Goal: Check status: Check status

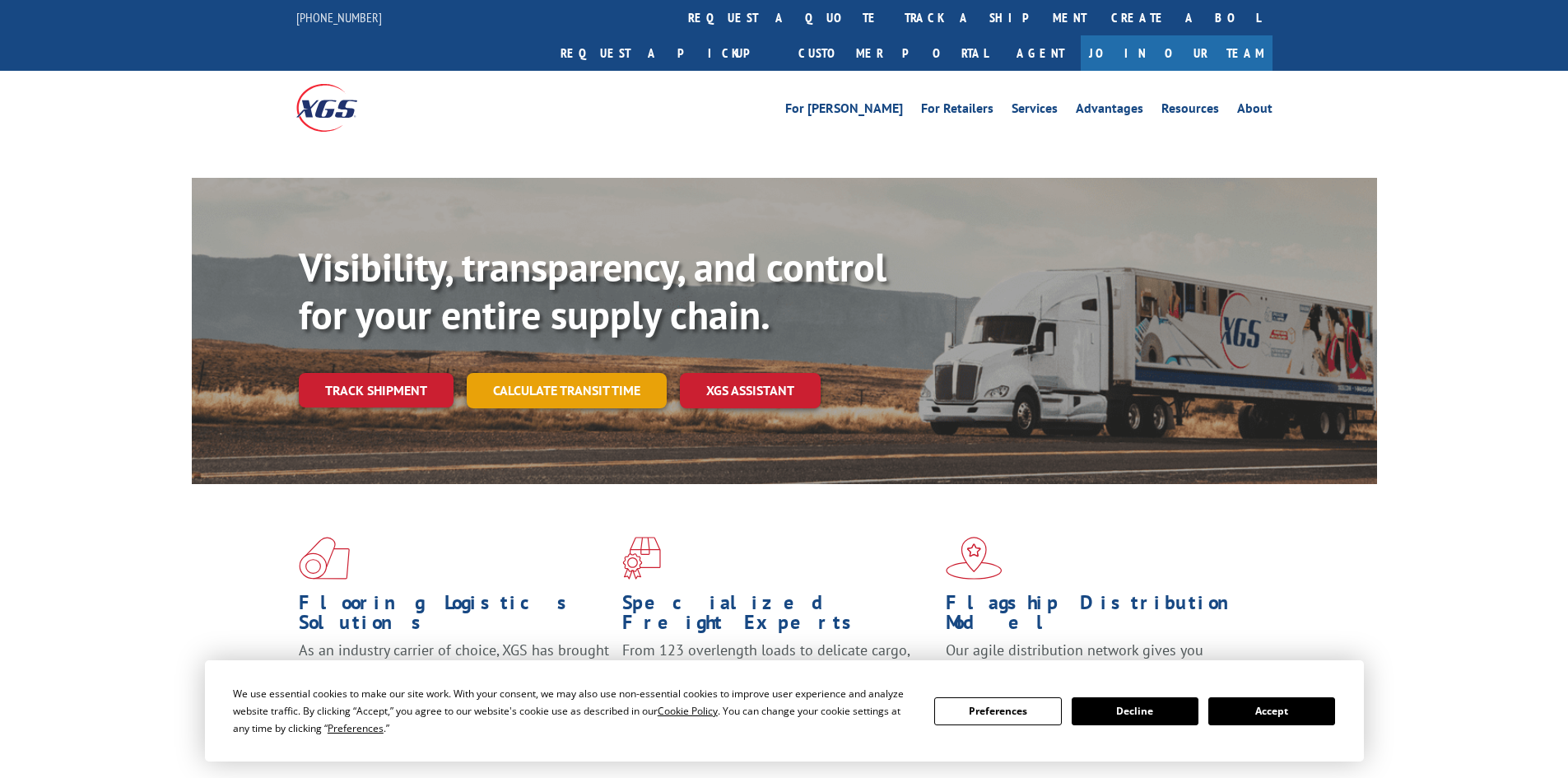
click at [545, 373] on link "Calculate transit time" at bounding box center [566, 391] width 200 height 36
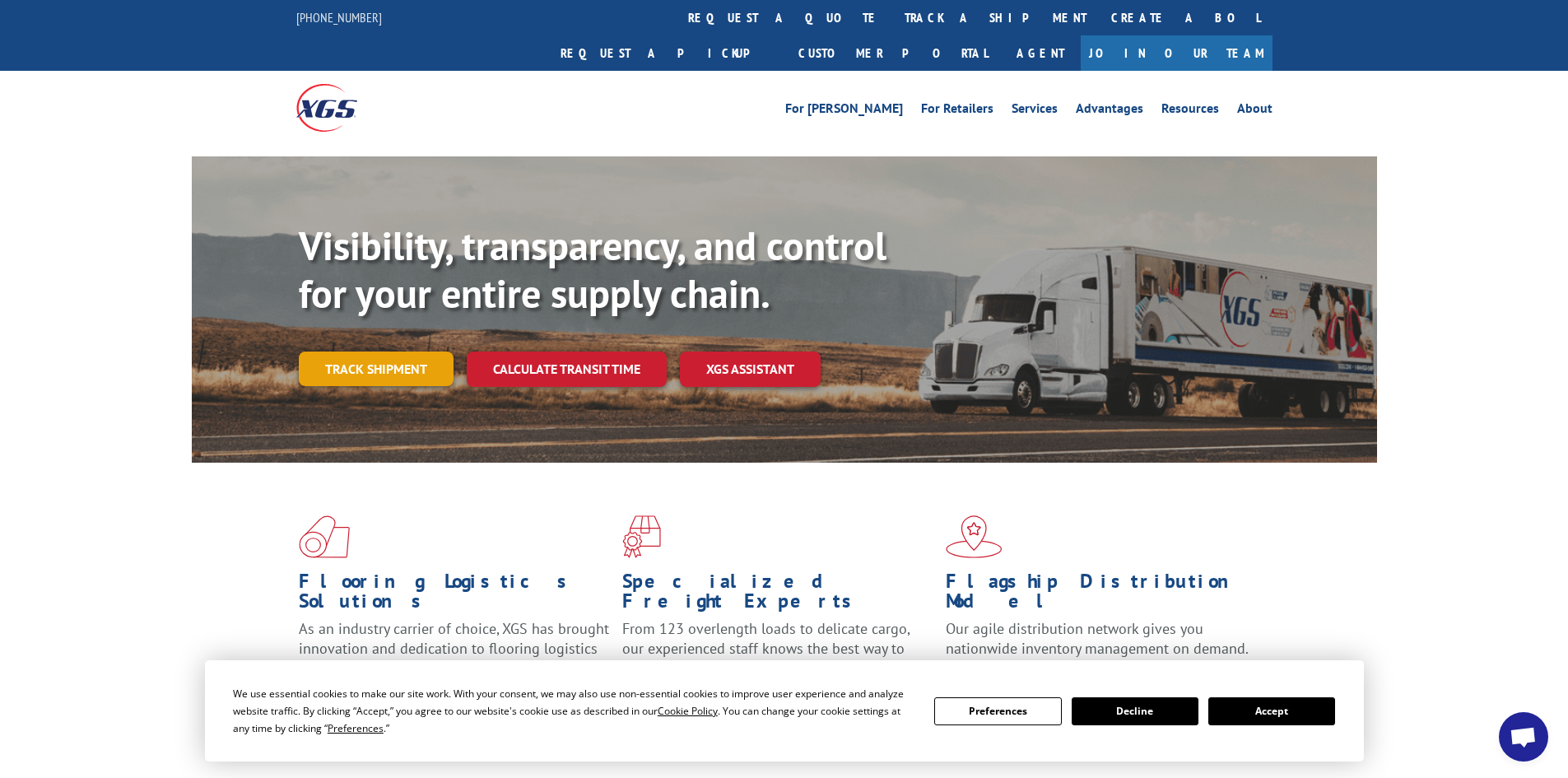
click at [358, 352] on link "Track shipment" at bounding box center [376, 369] width 155 height 35
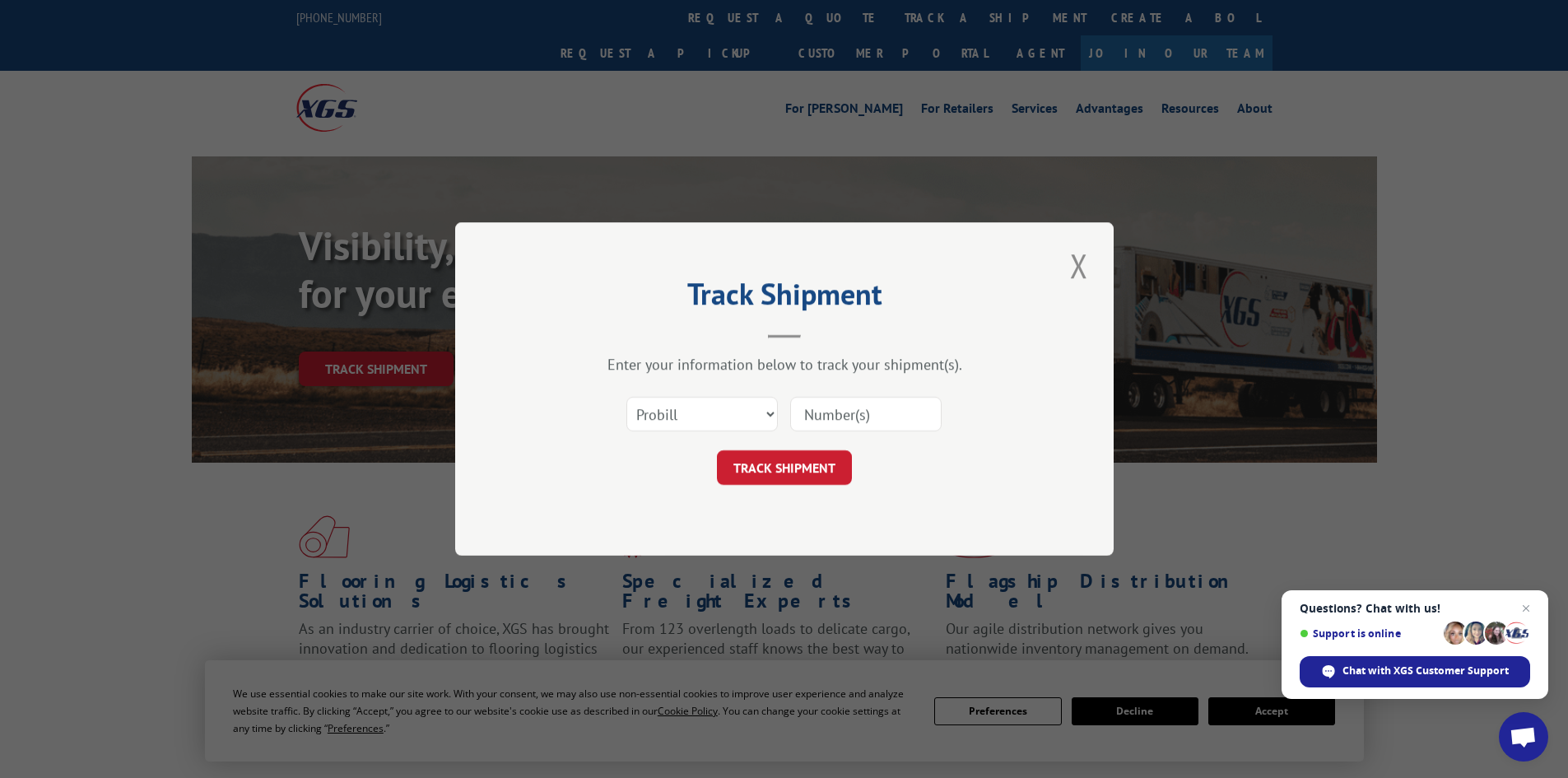
click at [813, 417] on input at bounding box center [866, 414] width 152 height 35
paste input "17152309"
type input "17152309"
click button "TRACK SHIPMENT" at bounding box center [784, 468] width 135 height 35
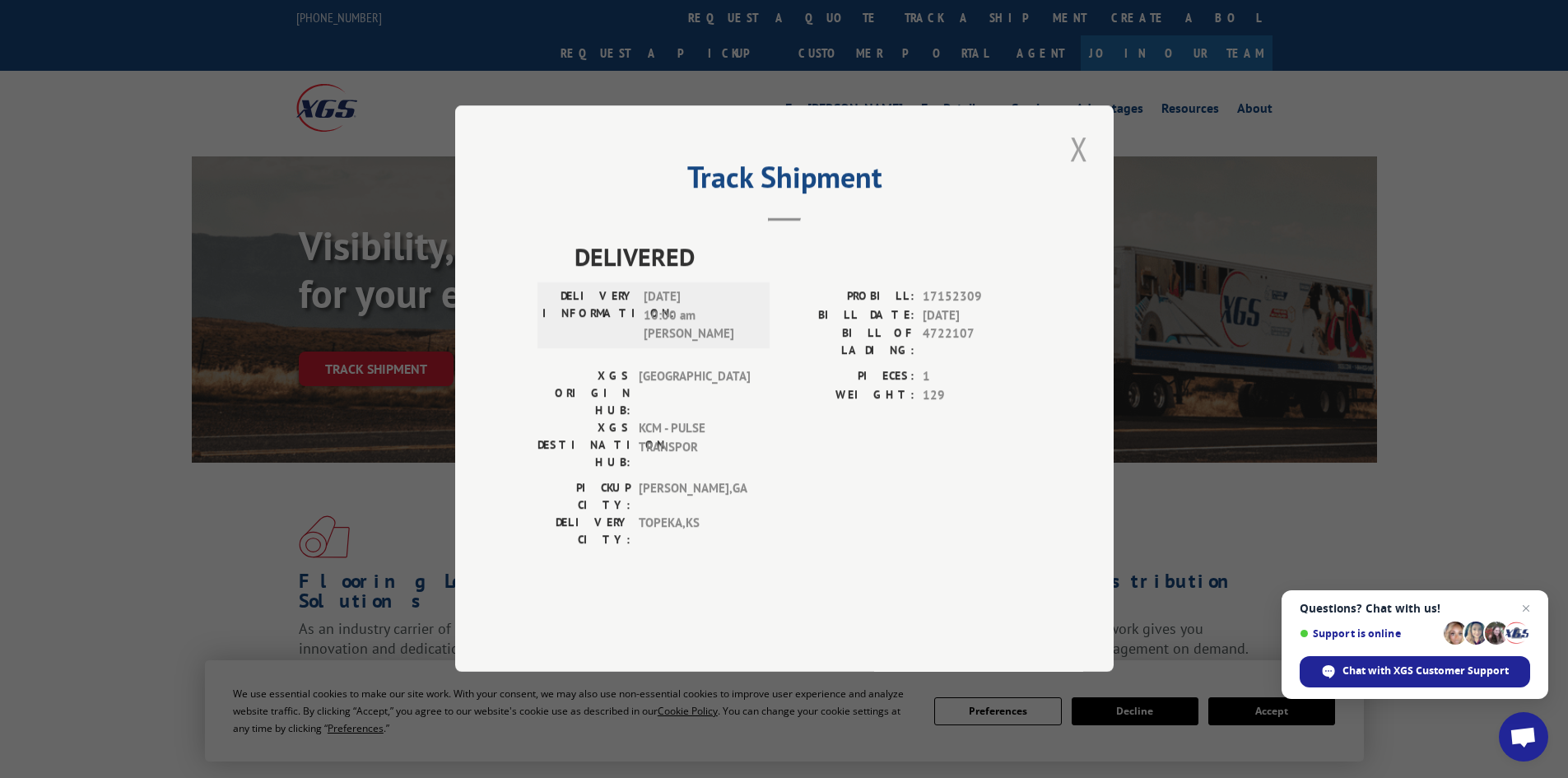
click at [1080, 171] on button "Close modal" at bounding box center [1078, 148] width 28 height 45
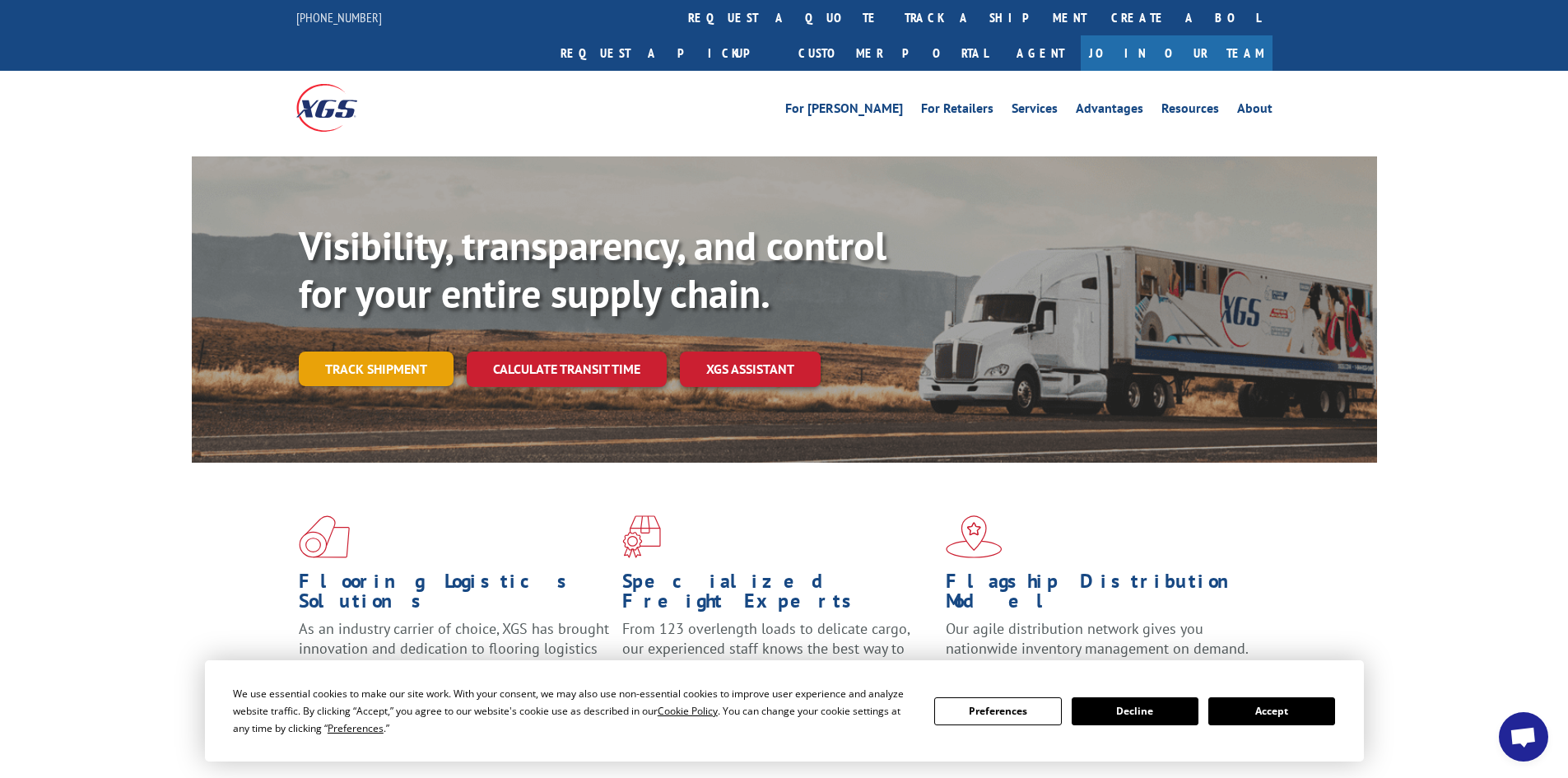
click at [371, 352] on link "Track shipment" at bounding box center [376, 369] width 155 height 35
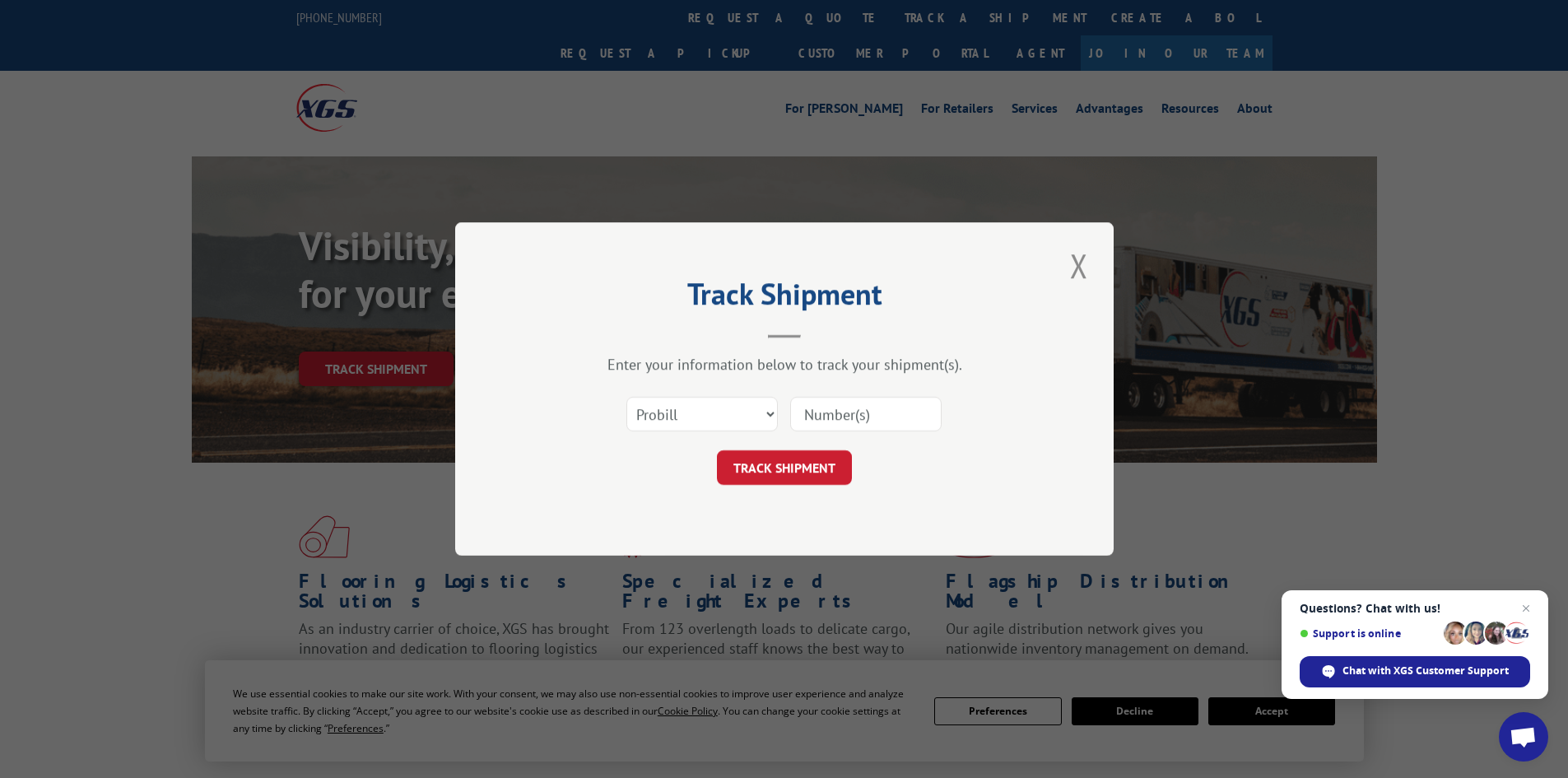
click at [814, 414] on input at bounding box center [866, 414] width 152 height 35
paste input "17223932"
type input "17223932"
click at [790, 459] on button "TRACK SHIPMENT" at bounding box center [784, 468] width 135 height 35
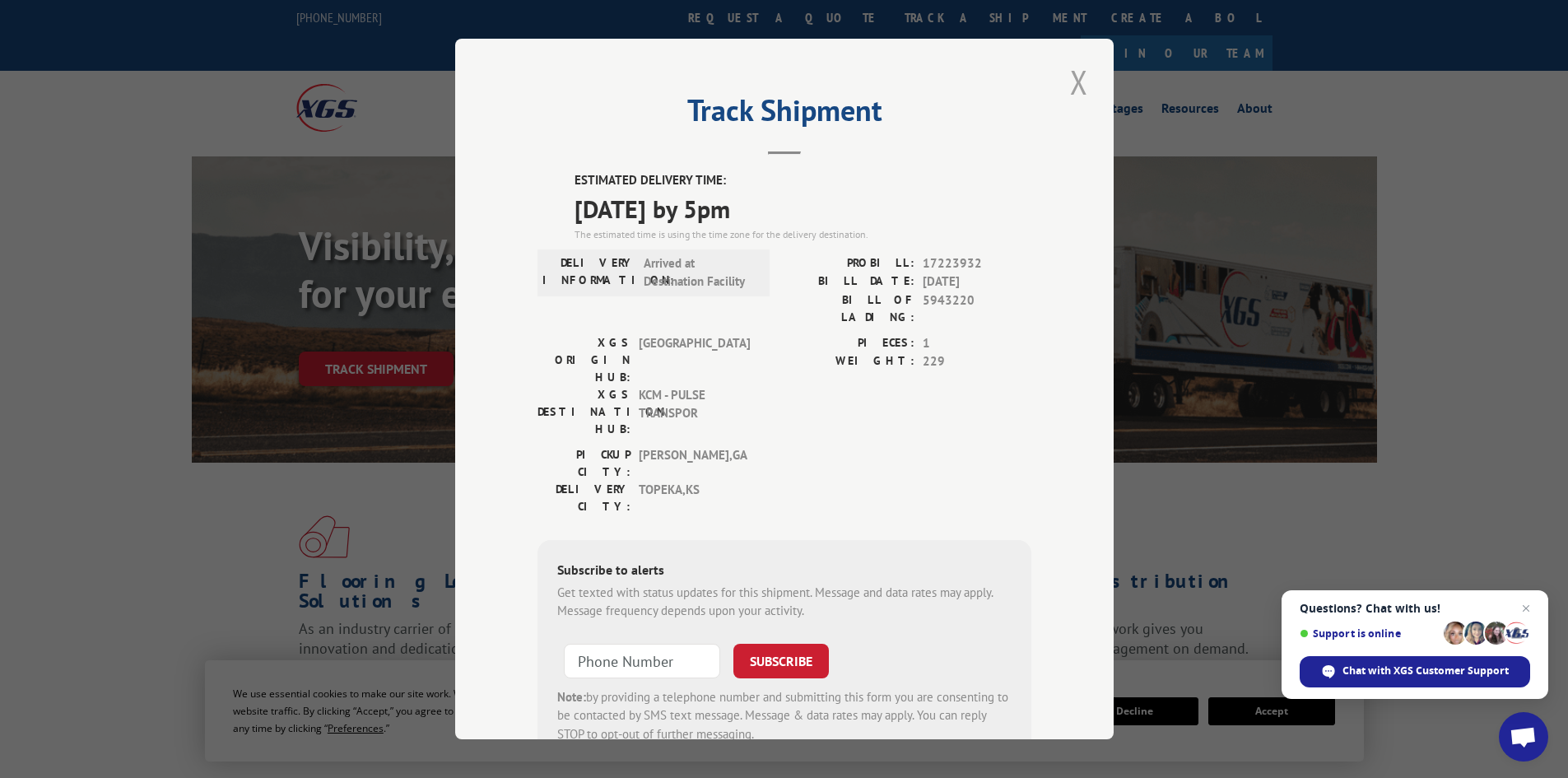
click at [1075, 81] on button "Close modal" at bounding box center [1078, 82] width 28 height 45
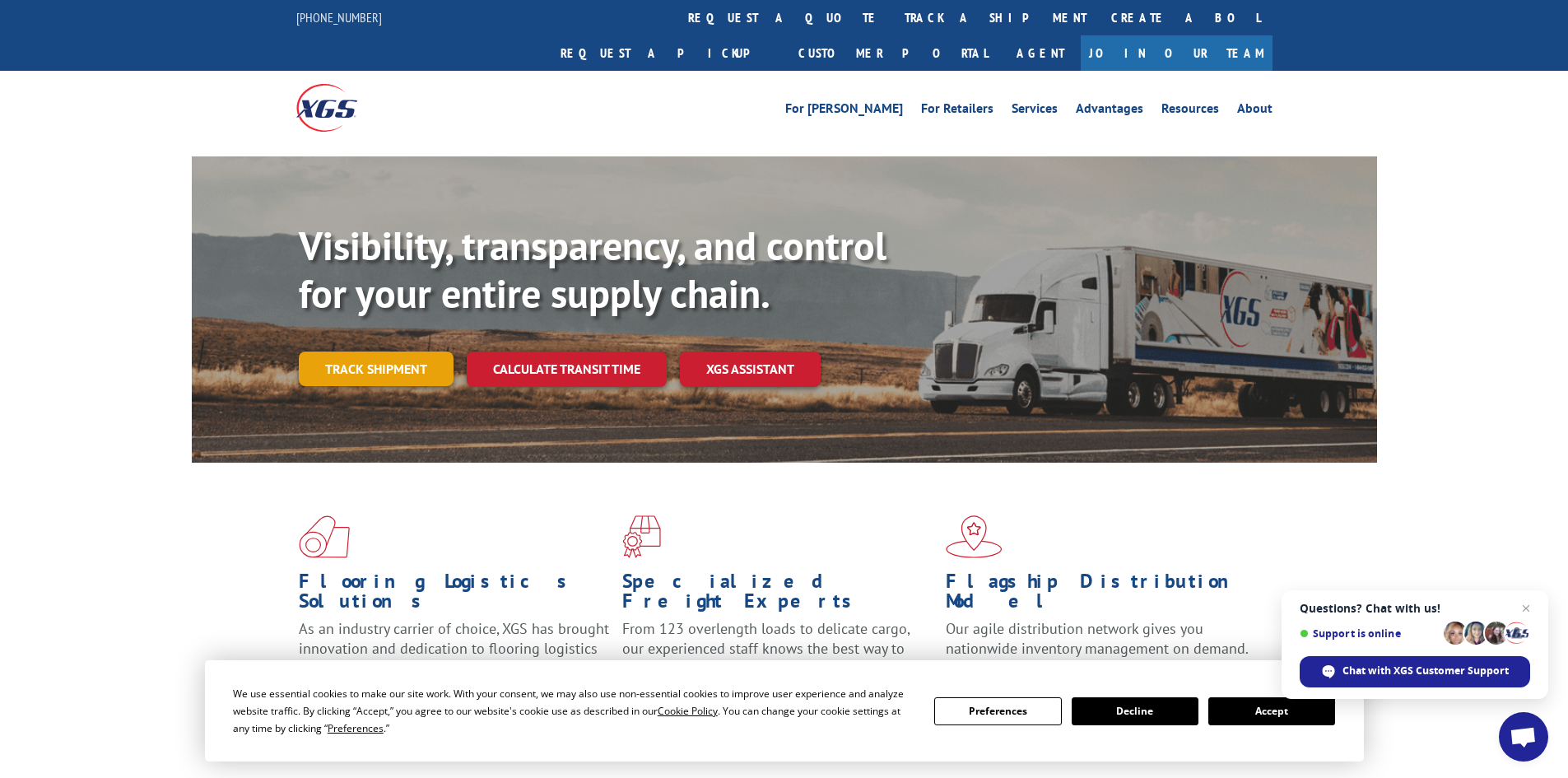
click at [405, 352] on link "Track shipment" at bounding box center [376, 369] width 155 height 35
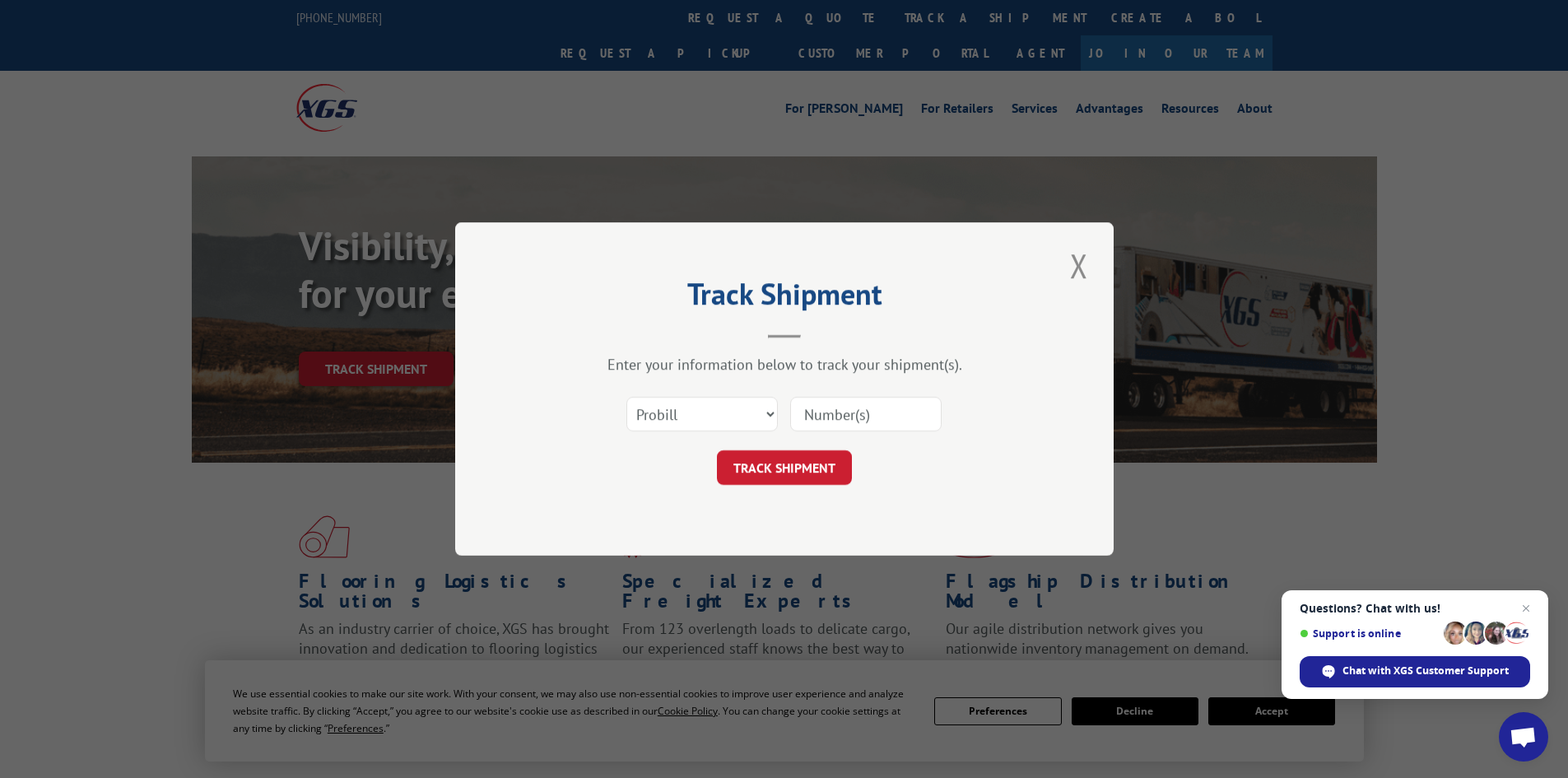
click at [852, 424] on input at bounding box center [866, 414] width 152 height 35
paste input "17224786"
type input "17224786"
click at [717, 451] on button "TRACK SHIPMENT" at bounding box center [784, 468] width 135 height 35
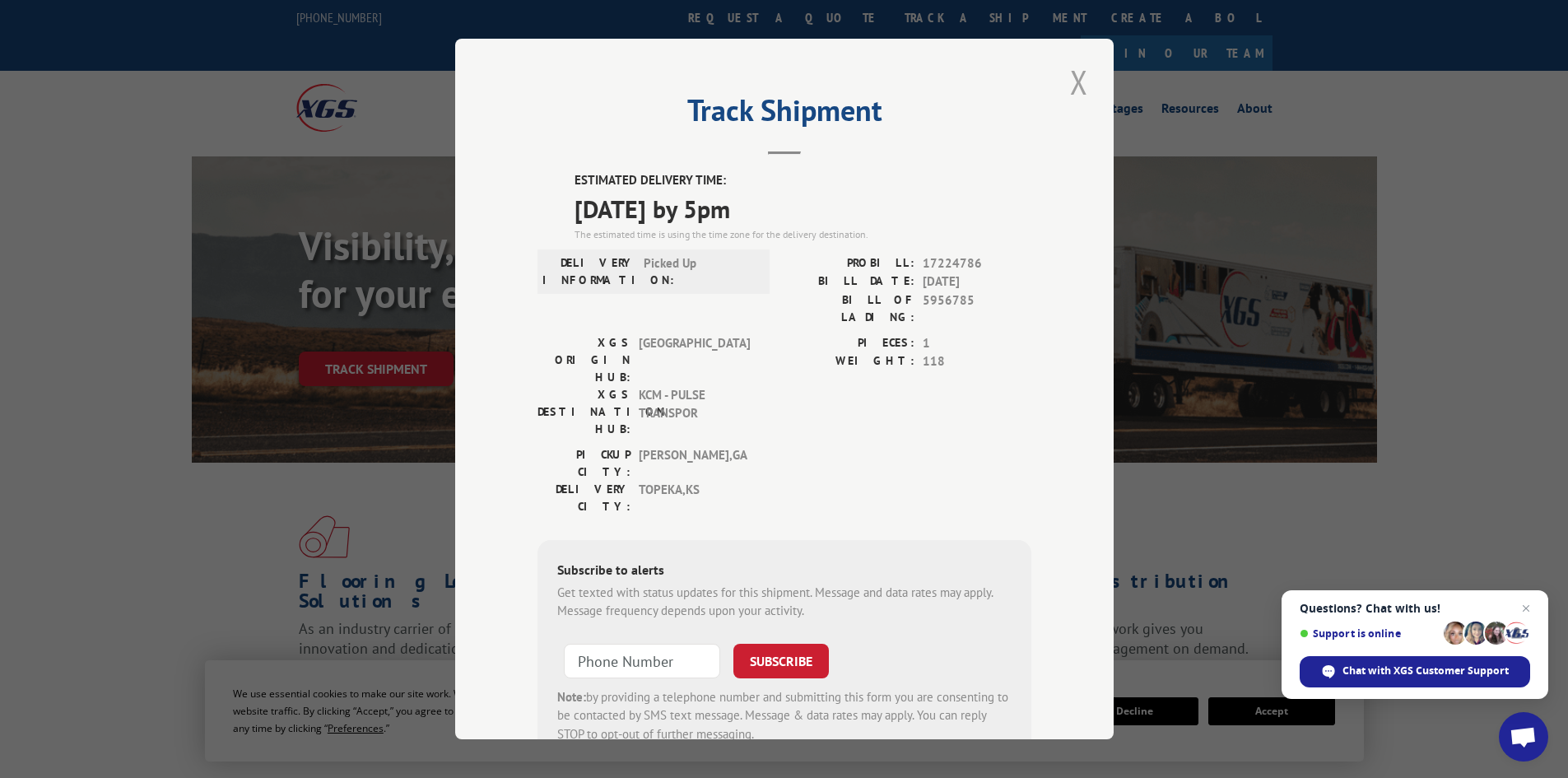
click at [1065, 79] on button "Close modal" at bounding box center [1078, 82] width 28 height 45
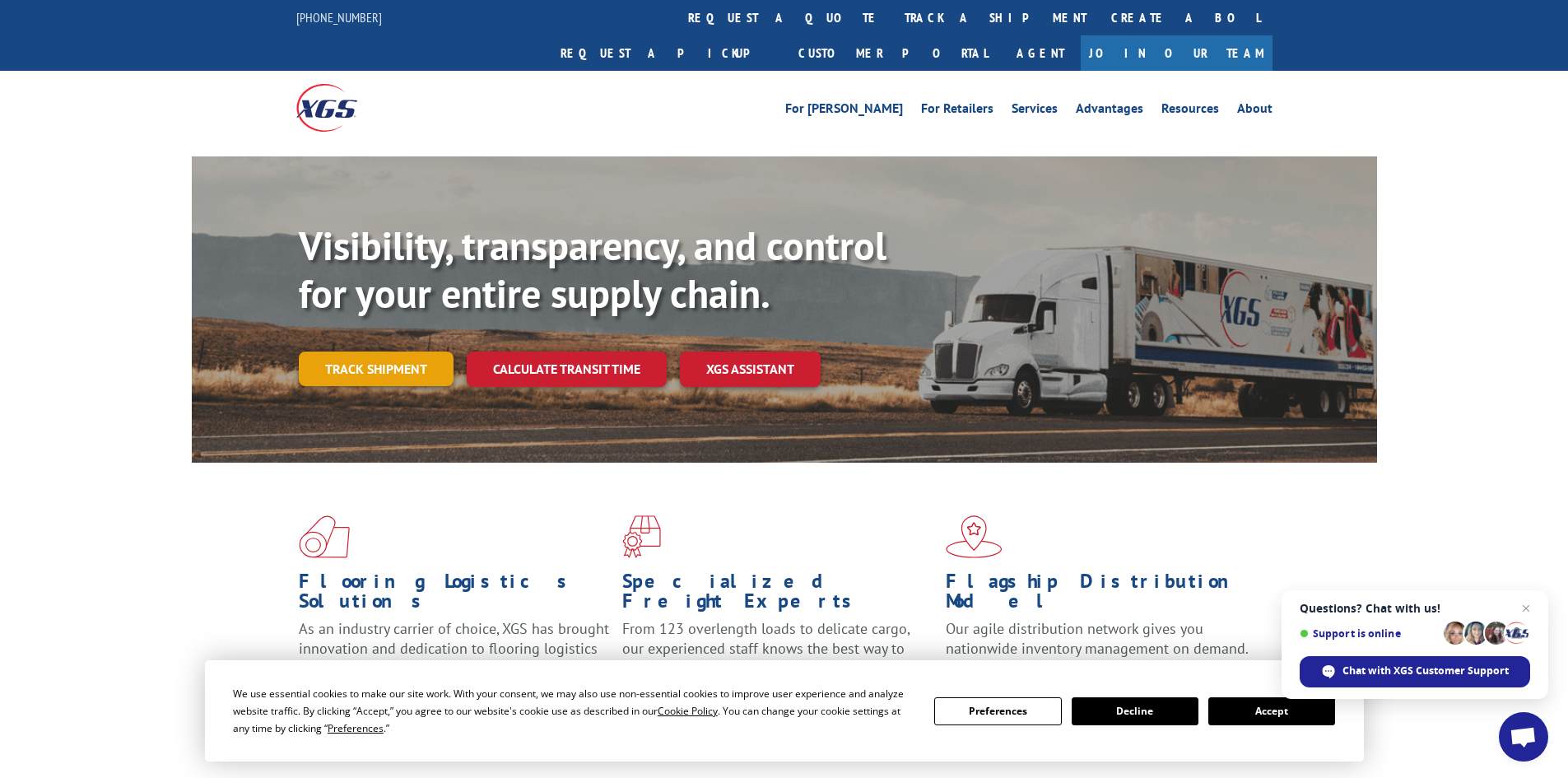
click at [390, 352] on link "Track shipment" at bounding box center [376, 369] width 155 height 35
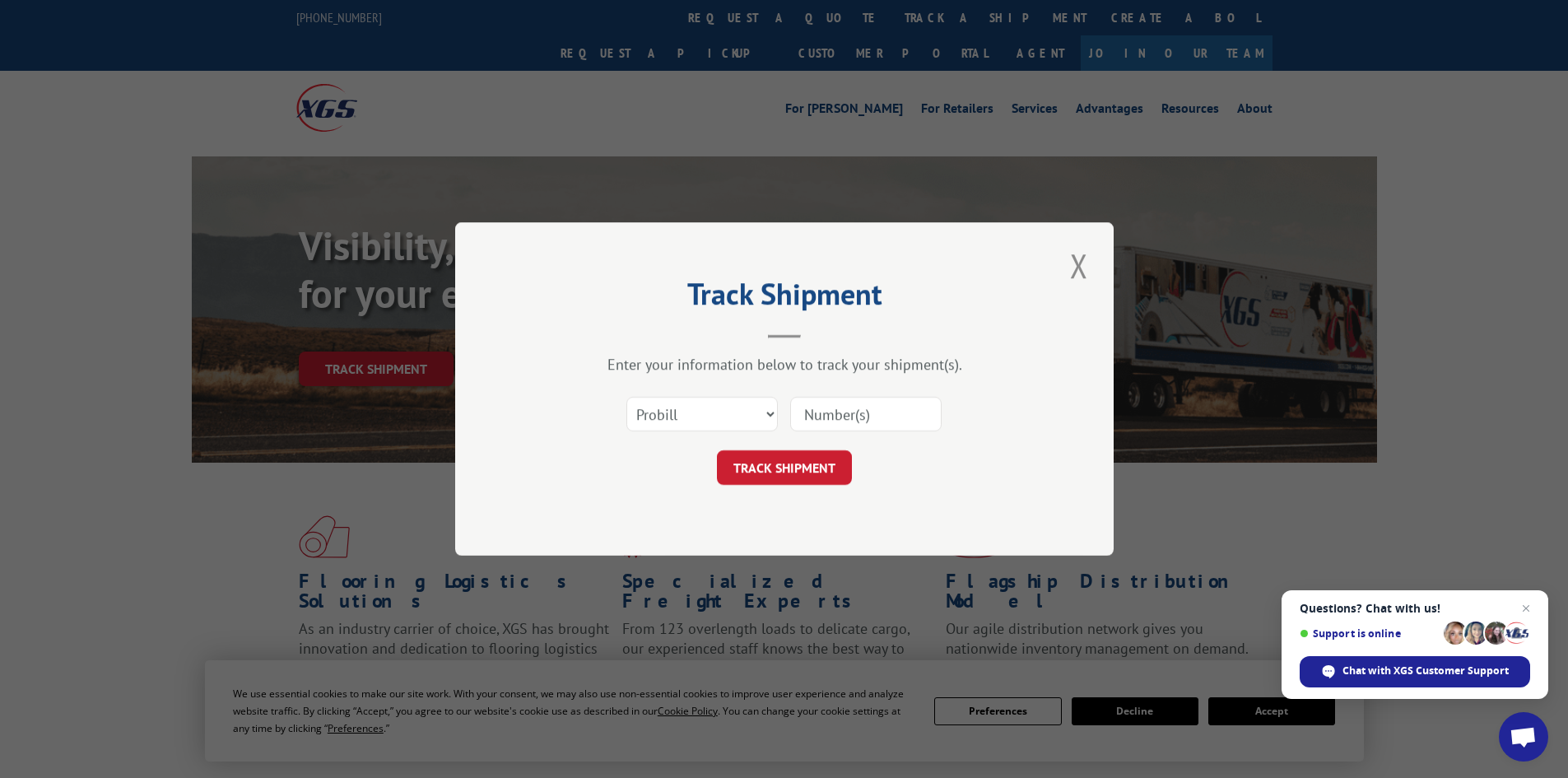
click at [841, 413] on input at bounding box center [866, 414] width 152 height 35
paste input "17224629"
type input "17224629"
click button "TRACK SHIPMENT" at bounding box center [784, 468] width 135 height 35
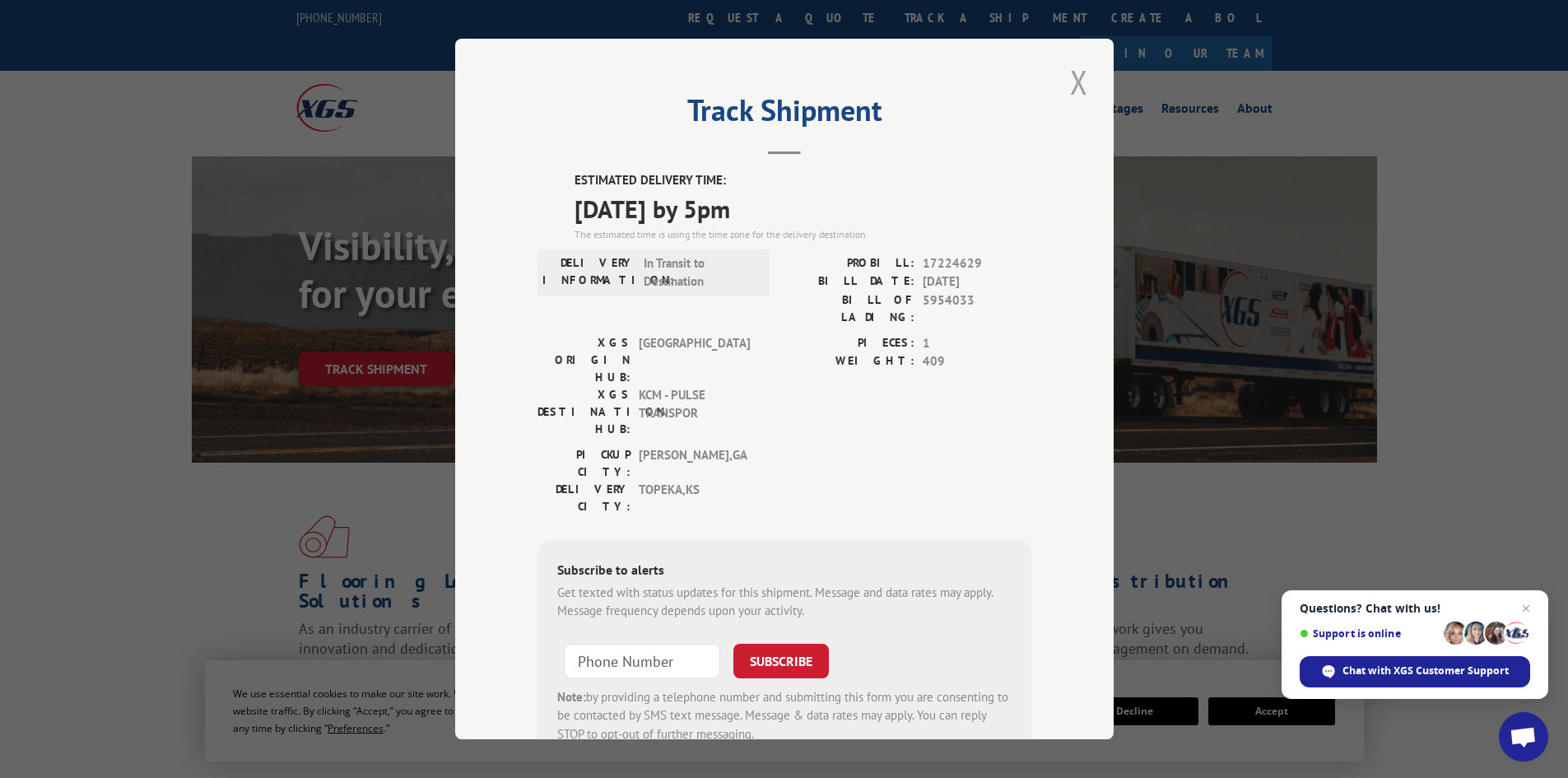
click at [1074, 79] on button "Close modal" at bounding box center [1078, 82] width 28 height 45
